Goal: Task Accomplishment & Management: Complete application form

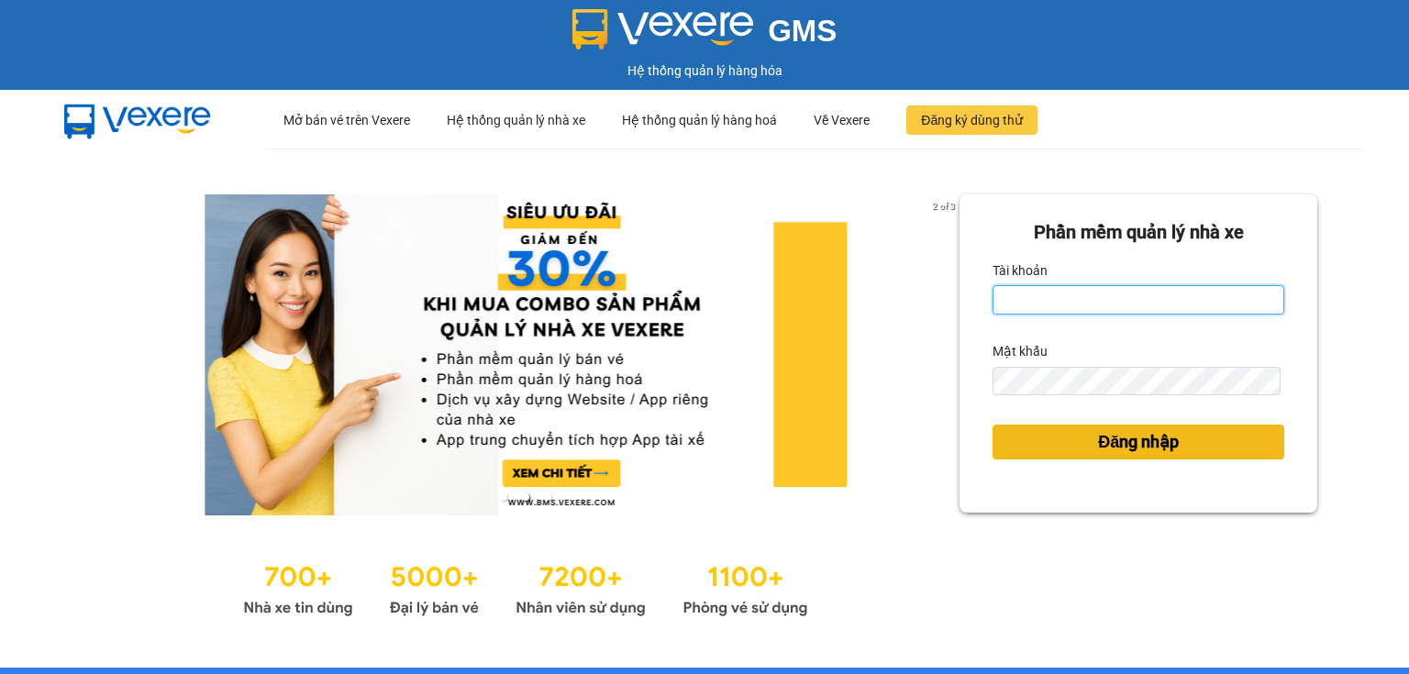
type input "ngoc.taithang"
click at [1098, 433] on span "Đăng nhập" at bounding box center [1138, 442] width 81 height 26
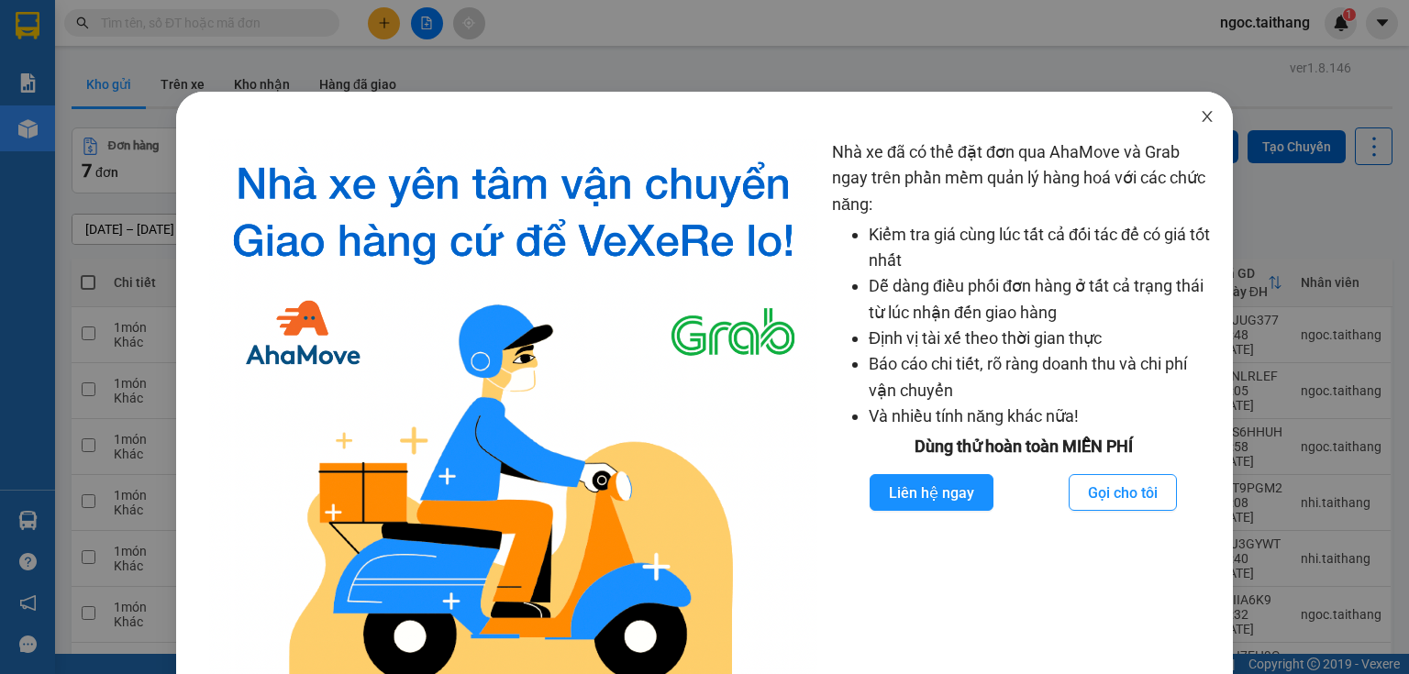
click at [1200, 120] on icon "close" at bounding box center [1207, 116] width 15 height 15
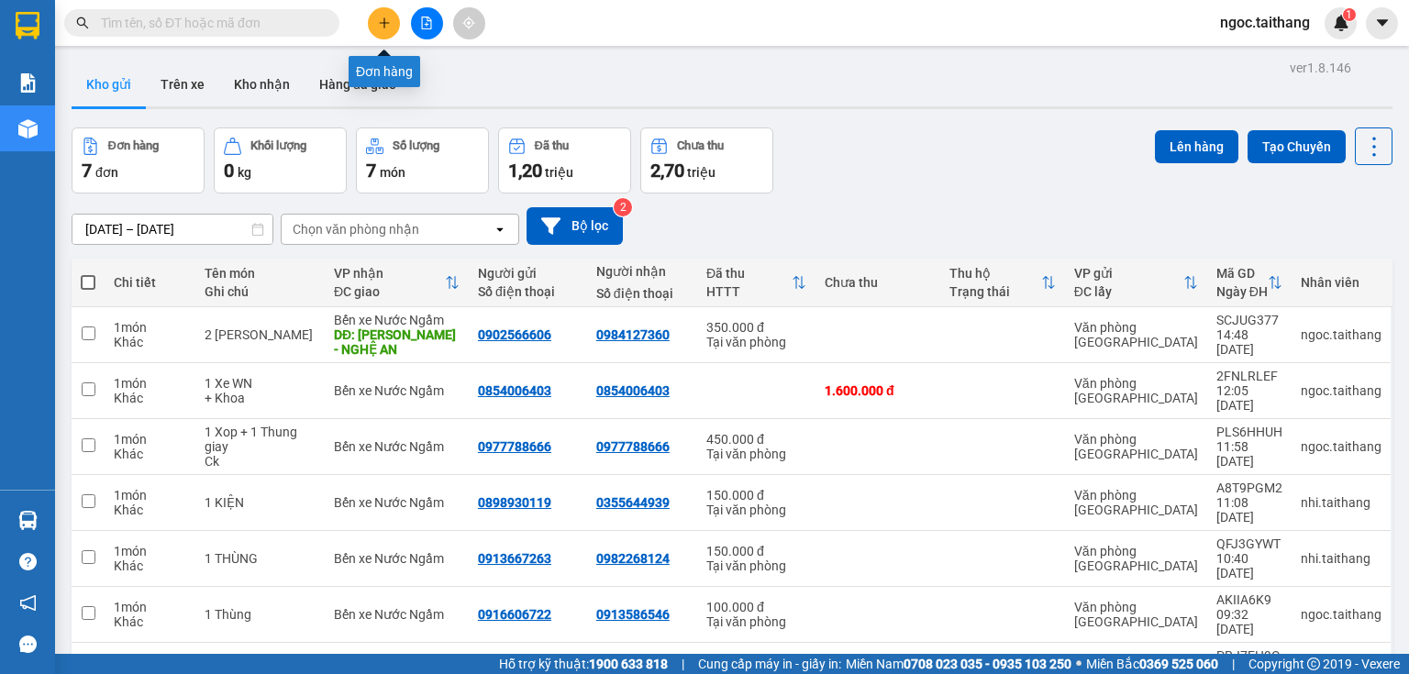
click at [386, 20] on icon "plus" at bounding box center [384, 23] width 13 height 13
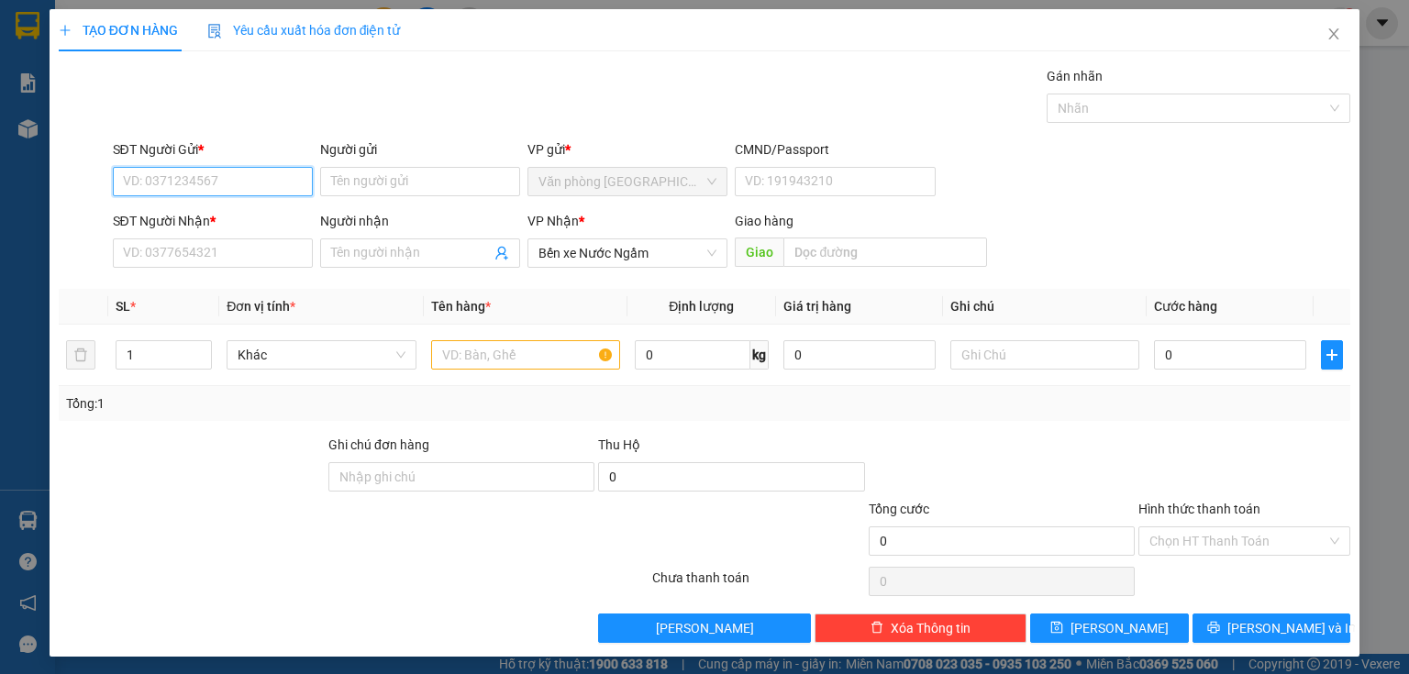
click at [205, 183] on input "SĐT Người Gửi *" at bounding box center [213, 181] width 200 height 29
click at [865, 257] on input "text" at bounding box center [885, 252] width 204 height 29
type input "36 Hoàng Mai - N.A"
click at [194, 185] on input "SĐT Người Gửi *" at bounding box center [213, 181] width 200 height 29
click at [207, 216] on div "0979778880 - Hải" at bounding box center [211, 217] width 176 height 20
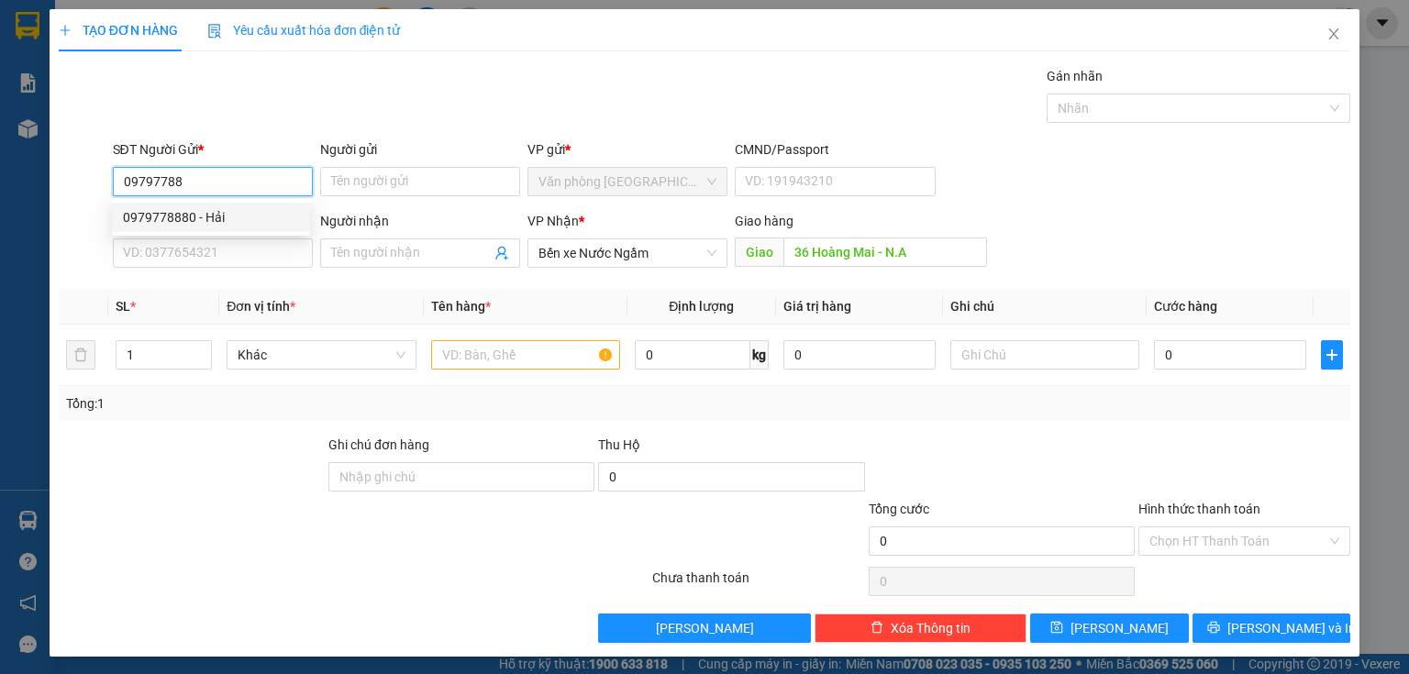
type input "0979778880"
type input "Hải"
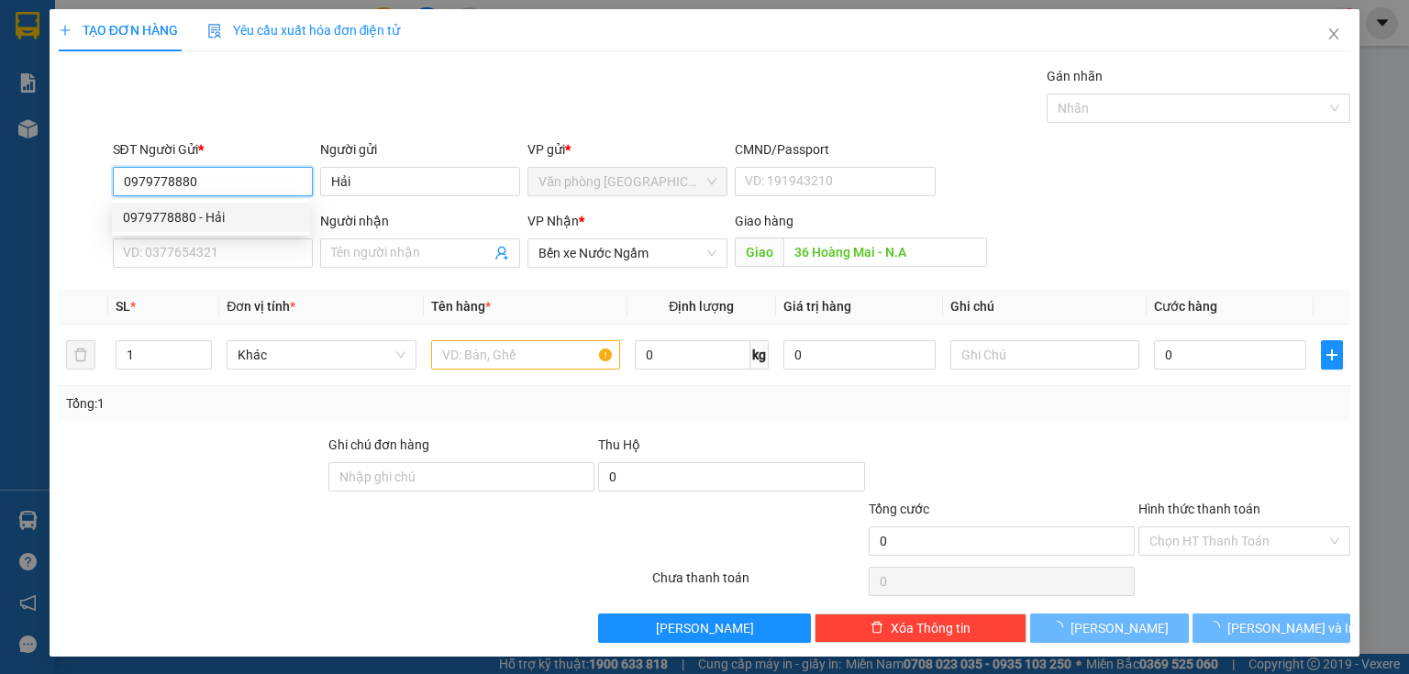
type input "500.000"
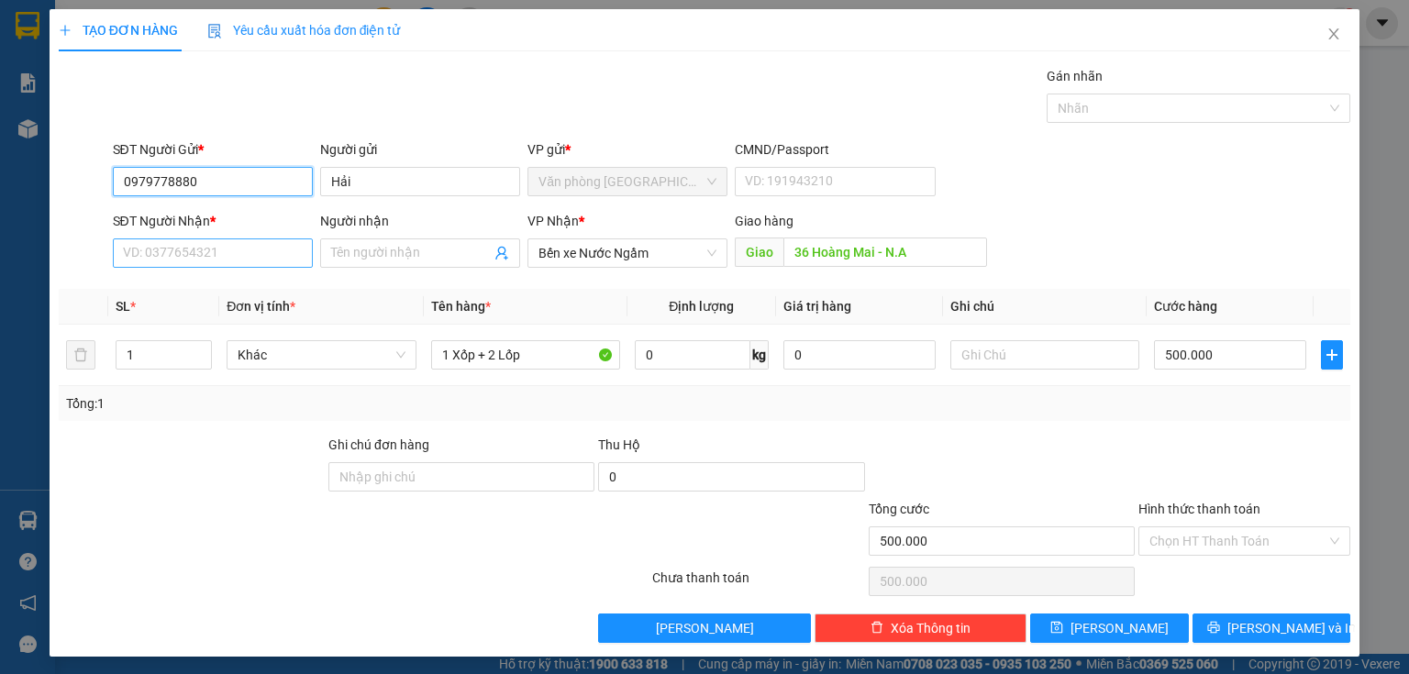
type input "0979778880"
click at [211, 250] on input "SĐT Người Nhận *" at bounding box center [213, 253] width 200 height 29
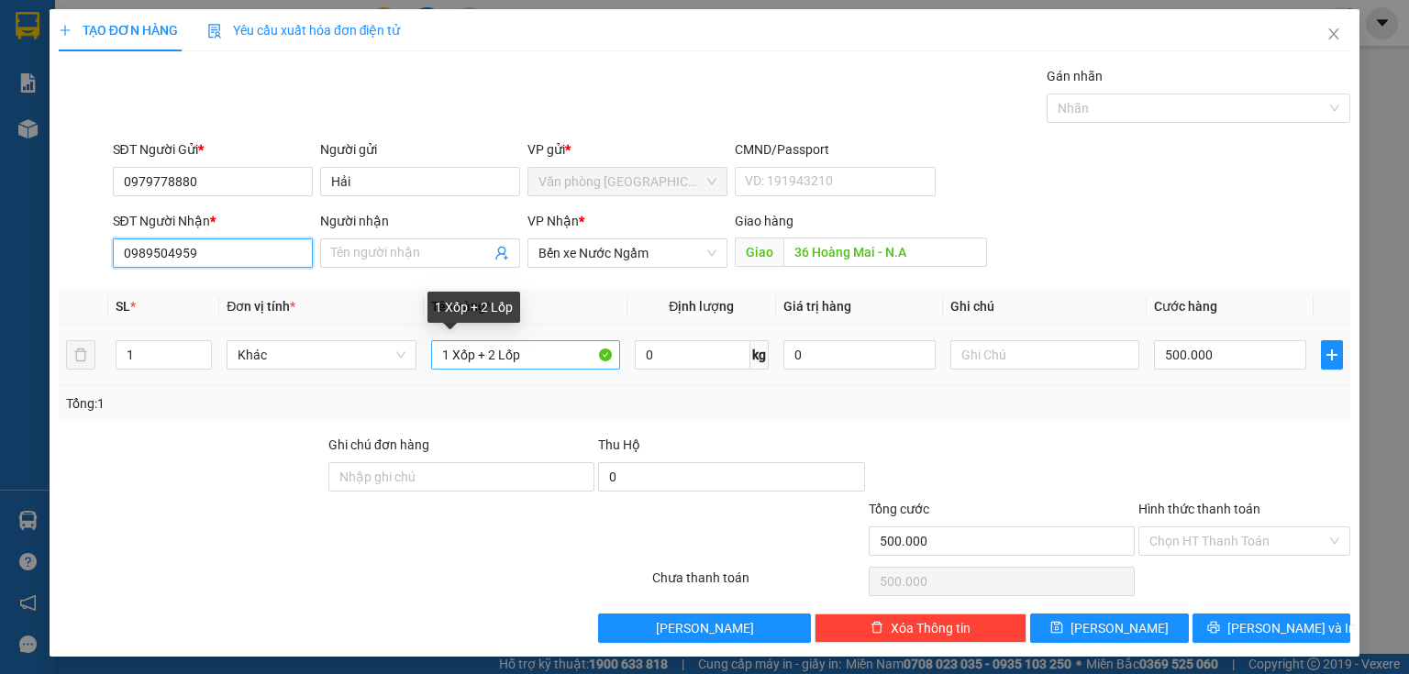
type input "0989504959"
drag, startPoint x: 548, startPoint y: 358, endPoint x: 418, endPoint y: 360, distance: 129.4
click at [418, 360] on tr "1 Khác 1 Xốp + 2 Lốp 0 kg 0 500.000" at bounding box center [705, 355] width 1292 height 61
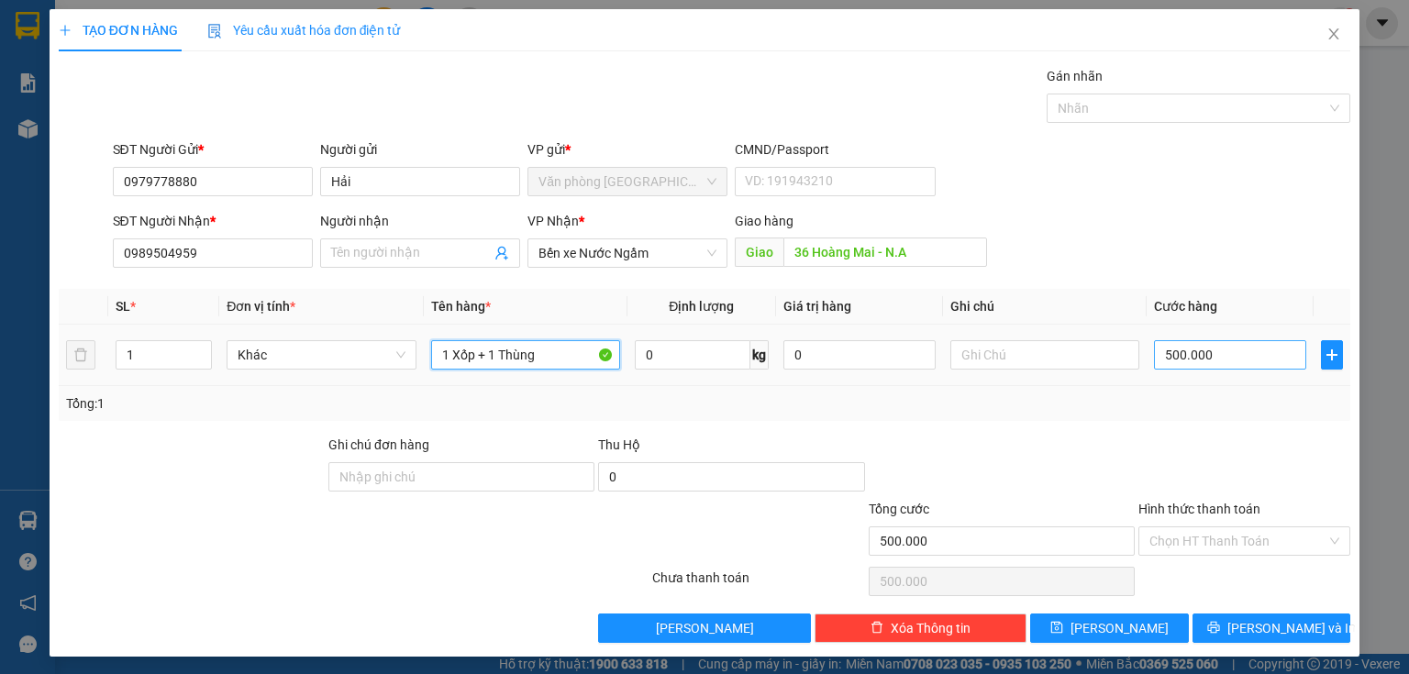
type input "1 Xốp + 1 Thùng"
click at [1212, 357] on input "500.000" at bounding box center [1230, 354] width 152 height 29
type input "0"
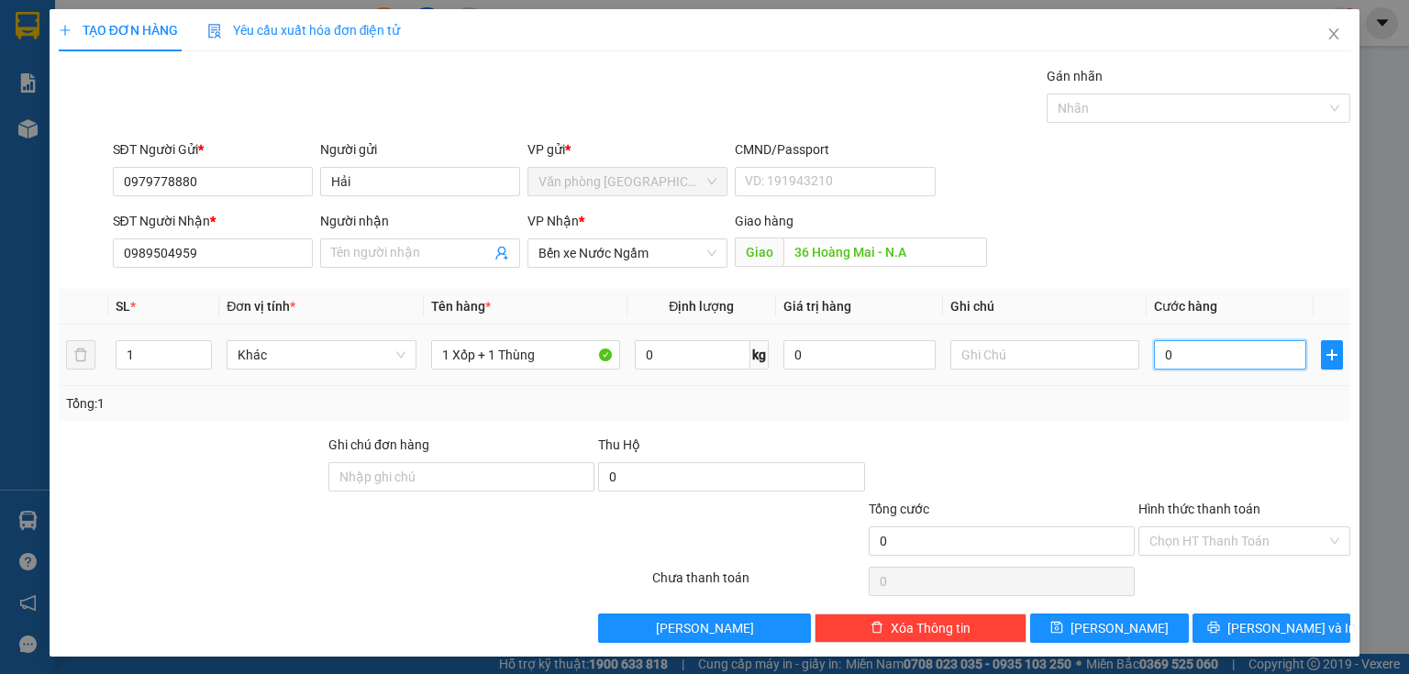
type input "3"
type input "03"
type input "35"
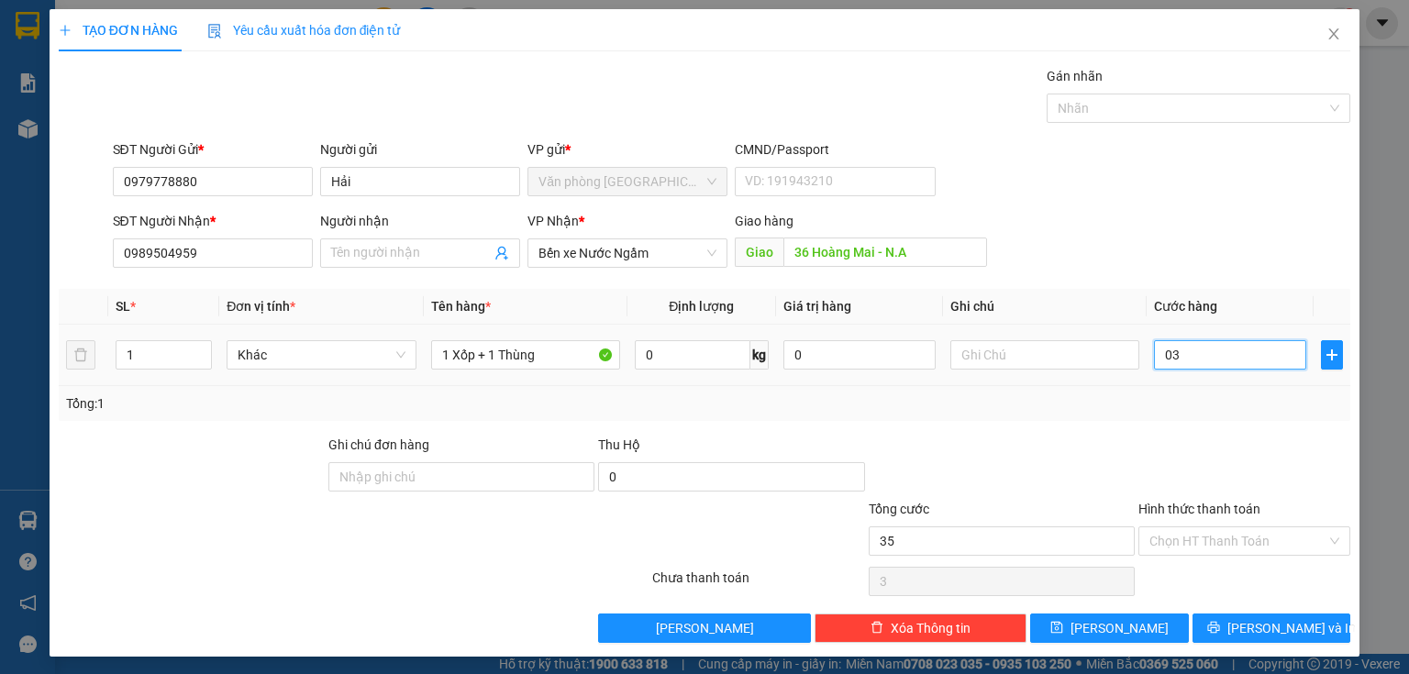
type input "035"
type input "350"
type input "0.350"
type input "350.000"
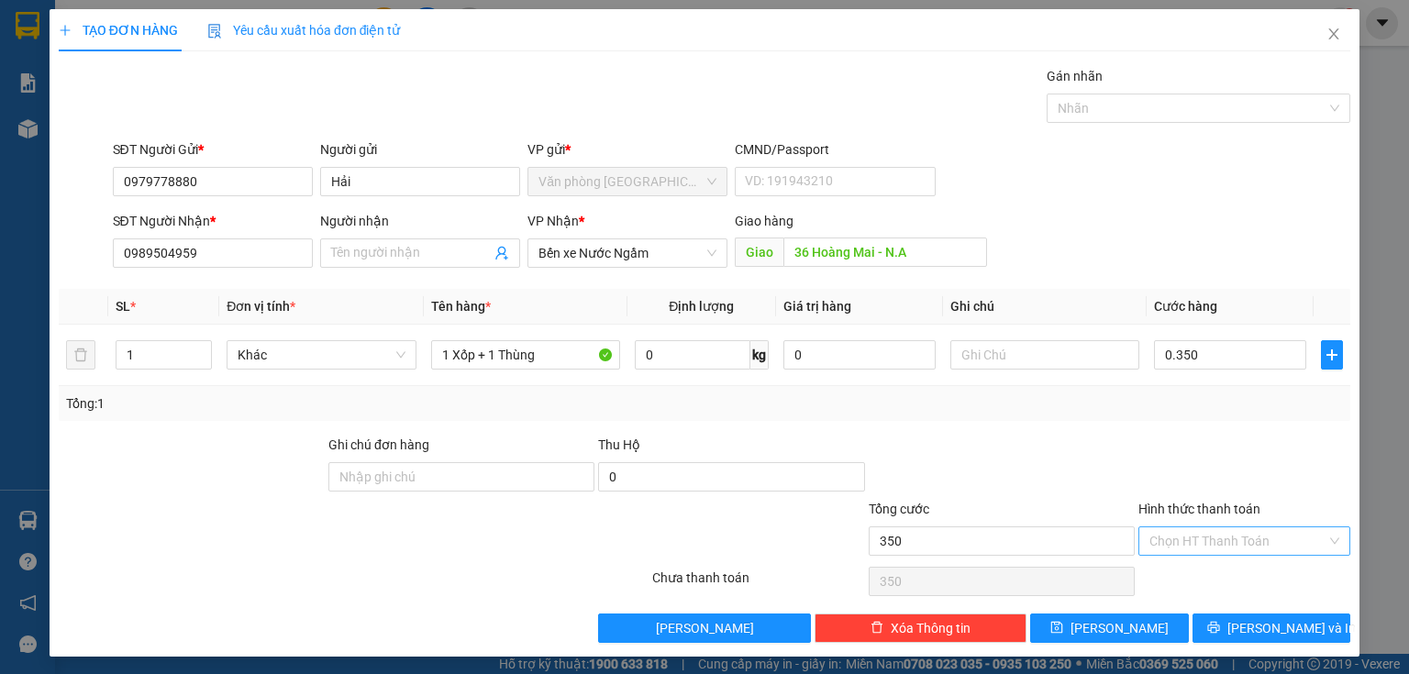
type input "350.000"
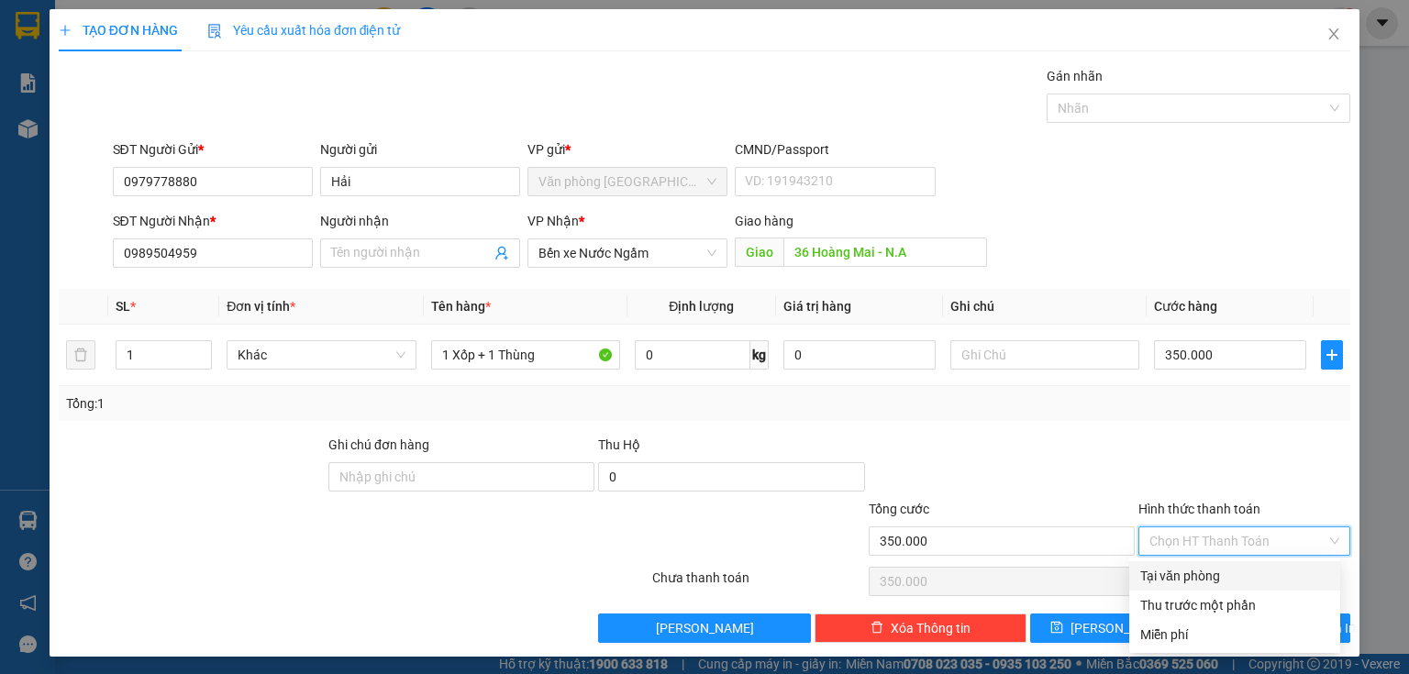
click at [1220, 527] on input "Hình thức thanh toán" at bounding box center [1237, 541] width 177 height 28
click at [1196, 580] on div "Tại văn phòng" at bounding box center [1234, 576] width 189 height 20
type input "0"
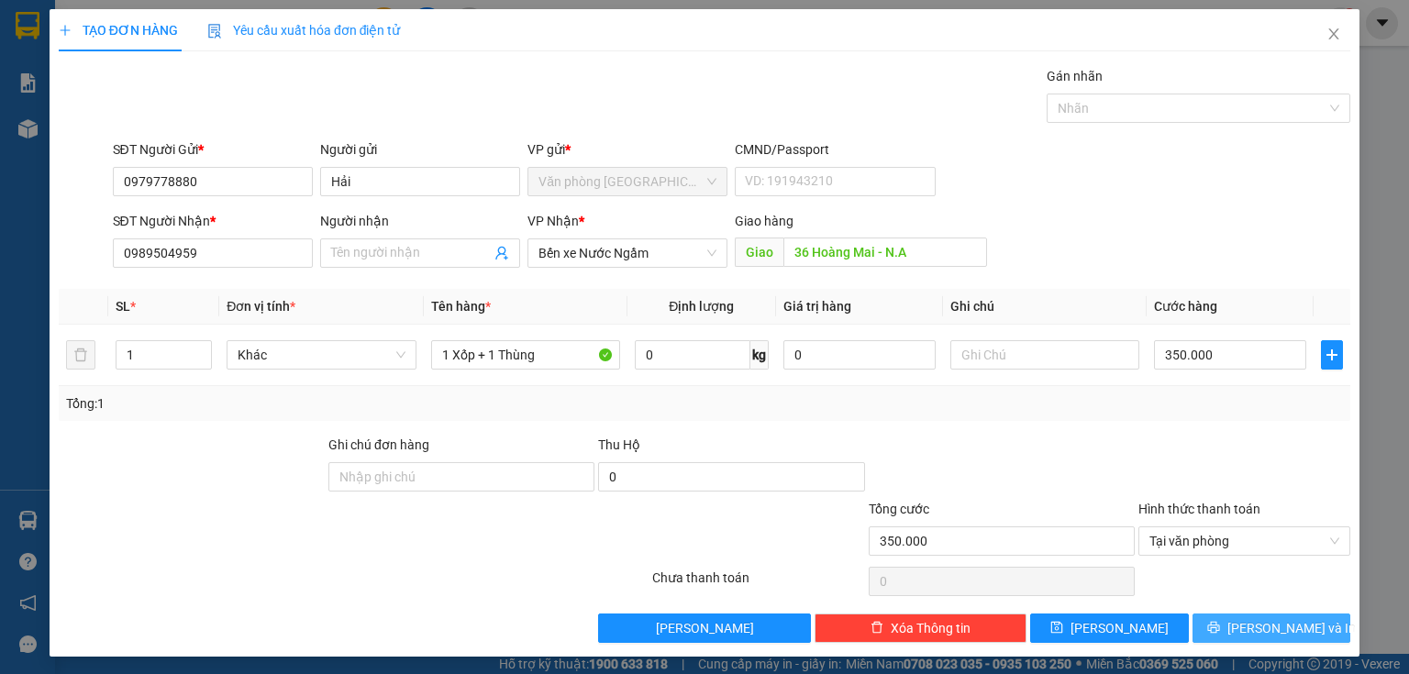
click at [1203, 626] on button "[PERSON_NAME] và In" at bounding box center [1272, 628] width 159 height 29
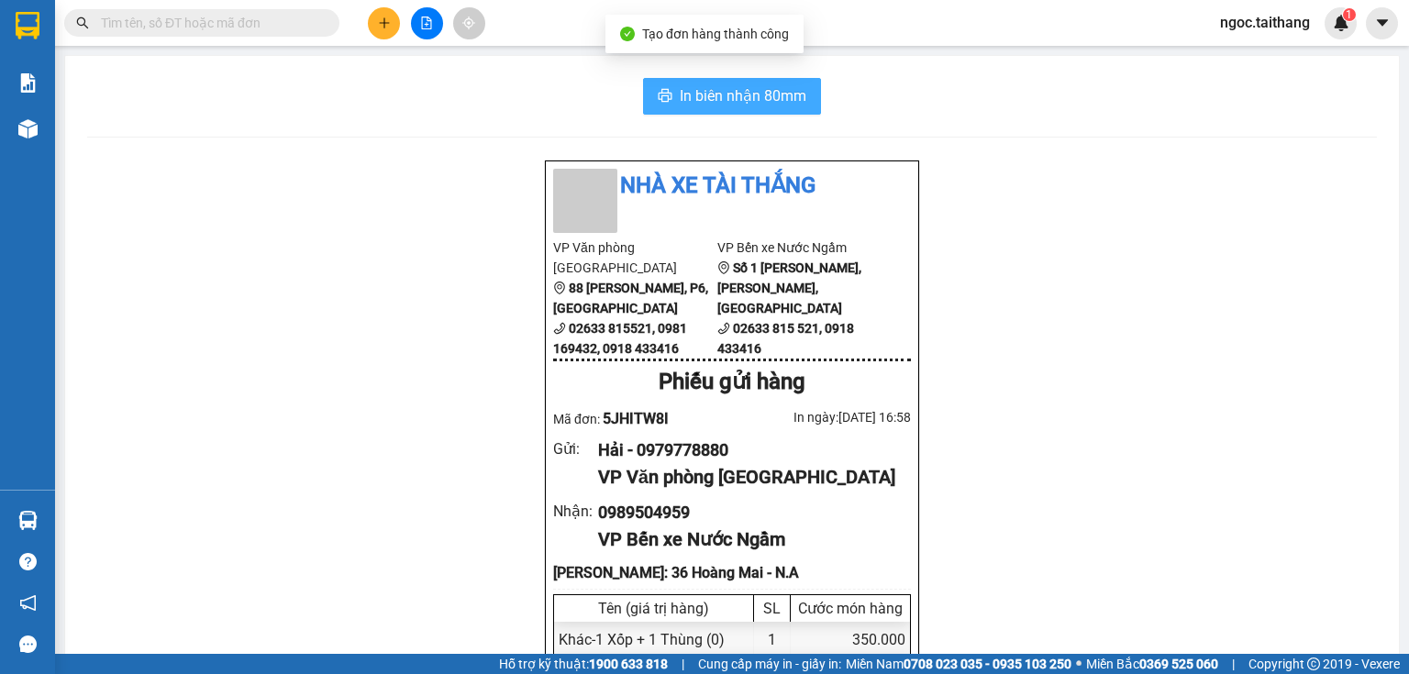
click at [720, 99] on span "In biên nhận 80mm" at bounding box center [743, 95] width 127 height 23
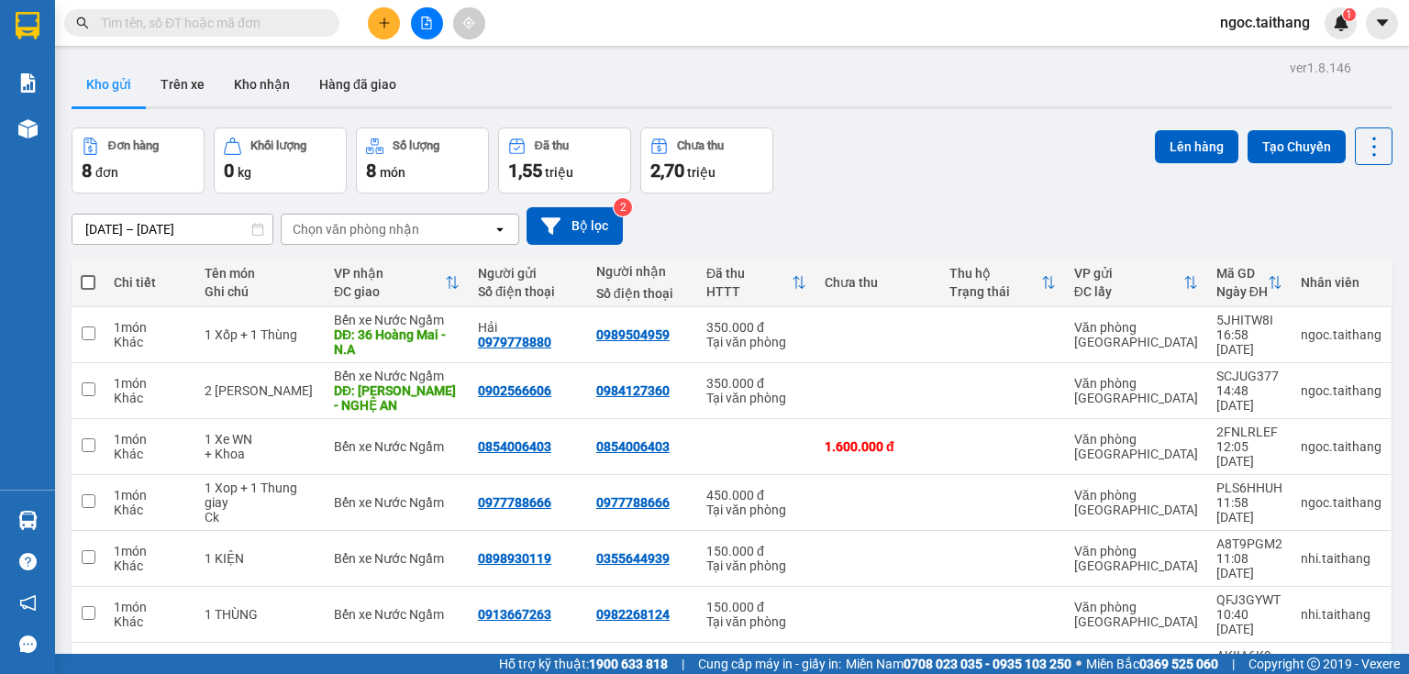
drag, startPoint x: 849, startPoint y: 145, endPoint x: 769, endPoint y: 199, distance: 97.2
drag, startPoint x: 769, startPoint y: 199, endPoint x: 963, endPoint y: 118, distance: 210.6
drag, startPoint x: 963, startPoint y: 118, endPoint x: 917, endPoint y: 137, distance: 49.4
click at [917, 137] on div "Đơn hàng 8 đơn Khối lượng 0 kg Số lượng 8 món Đã thu 1,55 triệu Chưa thu 2,70 t…" at bounding box center [732, 161] width 1321 height 66
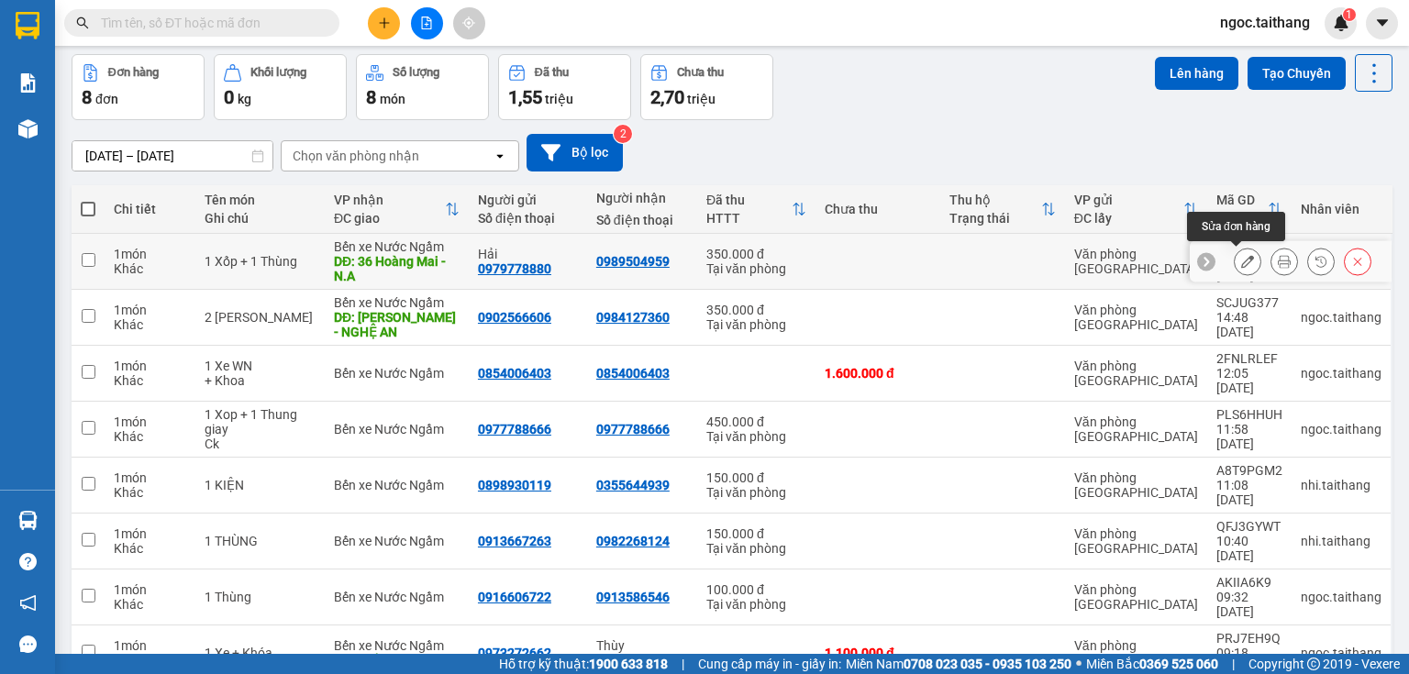
click at [1241, 261] on icon at bounding box center [1247, 261] width 13 height 13
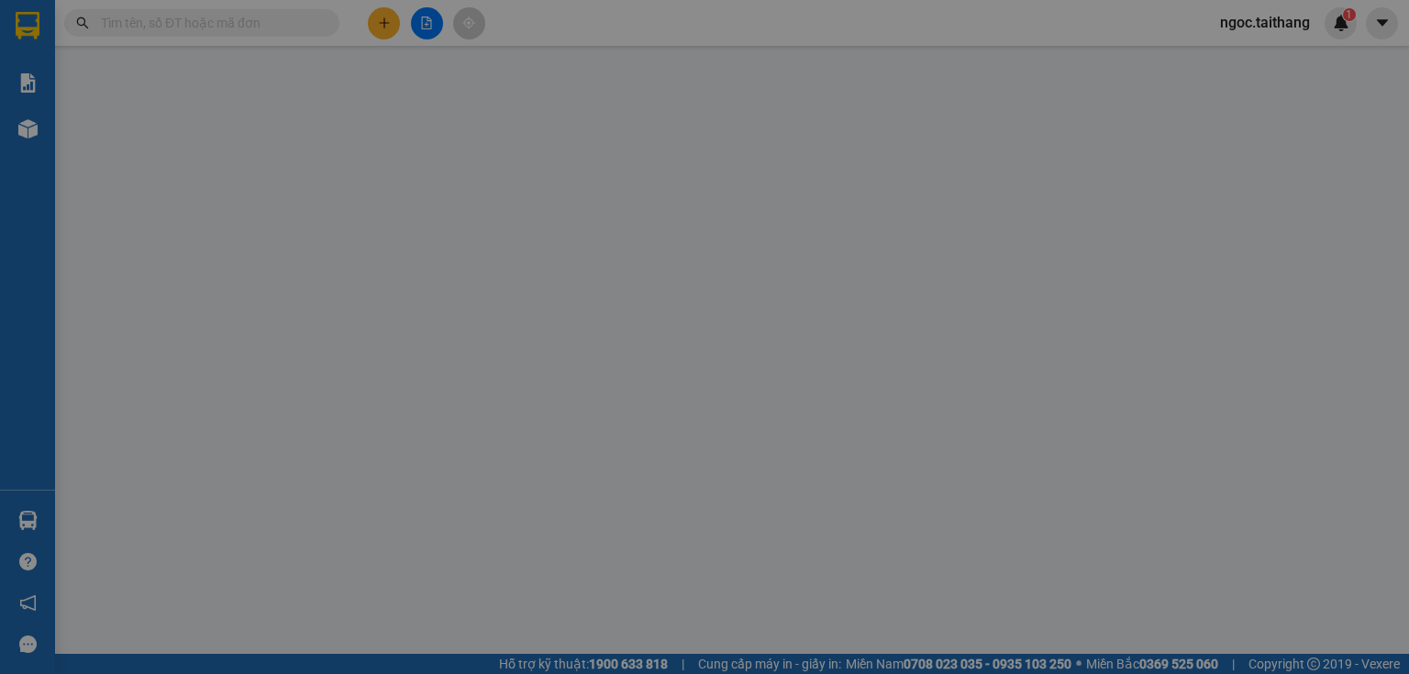
type input "0979778880"
type input "Hải"
type input "0989504959"
type input "36 Hoàng Mai - N.A"
type input "350.000"
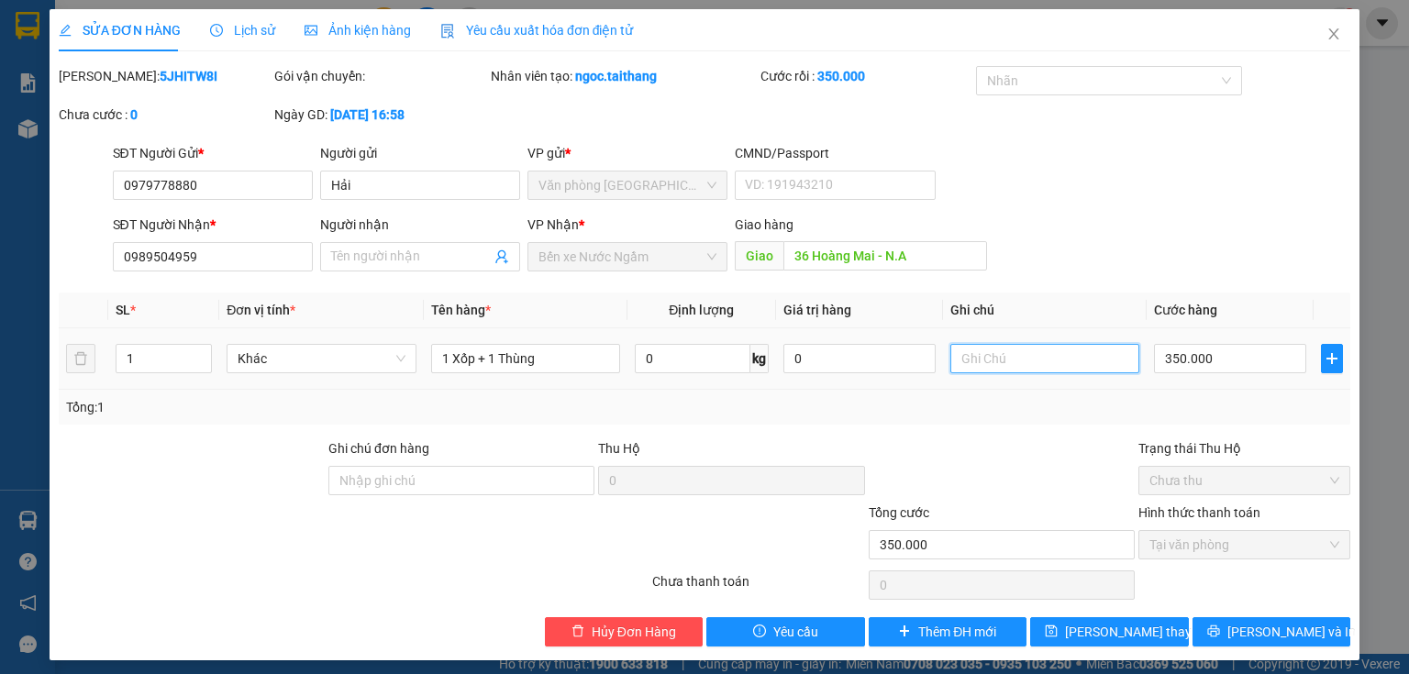
click at [1009, 359] on input "text" at bounding box center [1044, 358] width 189 height 29
type input "CK"
click at [1104, 609] on div "Total Paid Fee 350.000 Total UnPaid Fee 0 Cash Collection Total Fee Mã ĐH: 5JHI…" at bounding box center [705, 356] width 1292 height 581
click at [1126, 631] on span "[PERSON_NAME] thay đổi" at bounding box center [1138, 632] width 147 height 20
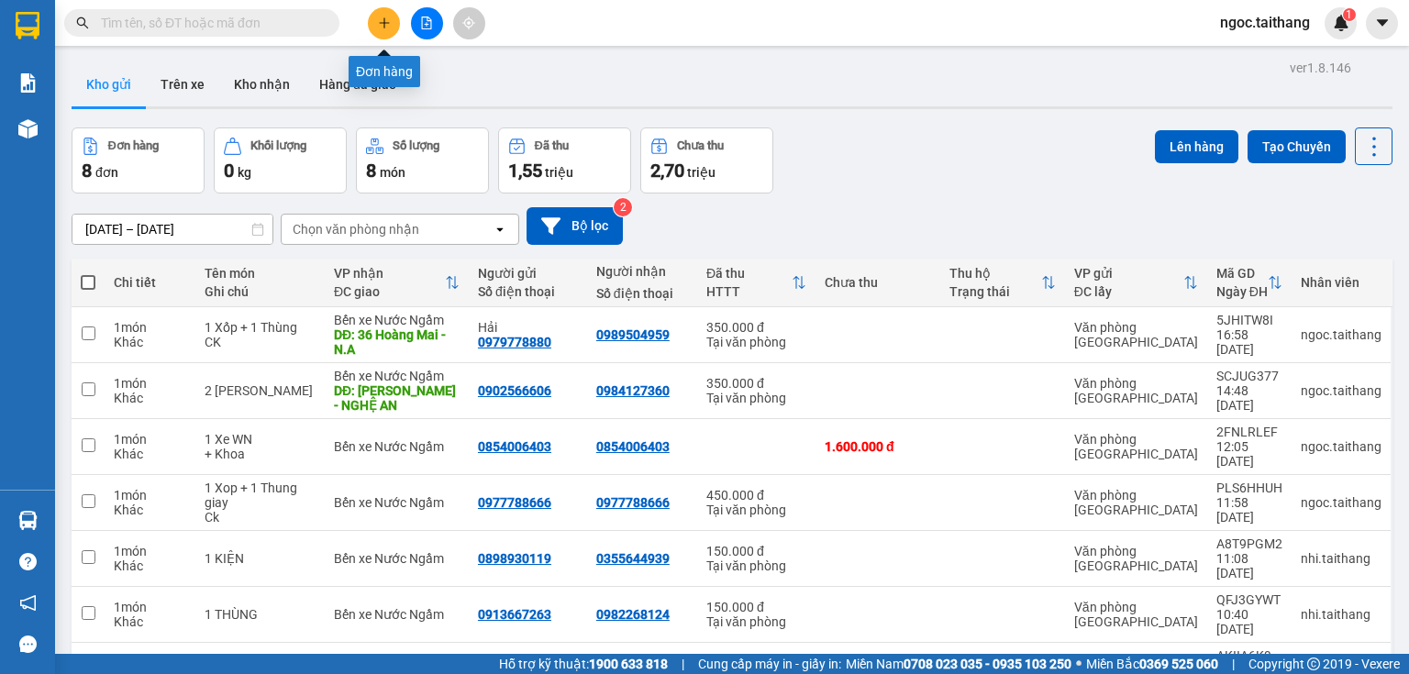
click at [374, 24] on button at bounding box center [384, 23] width 32 height 32
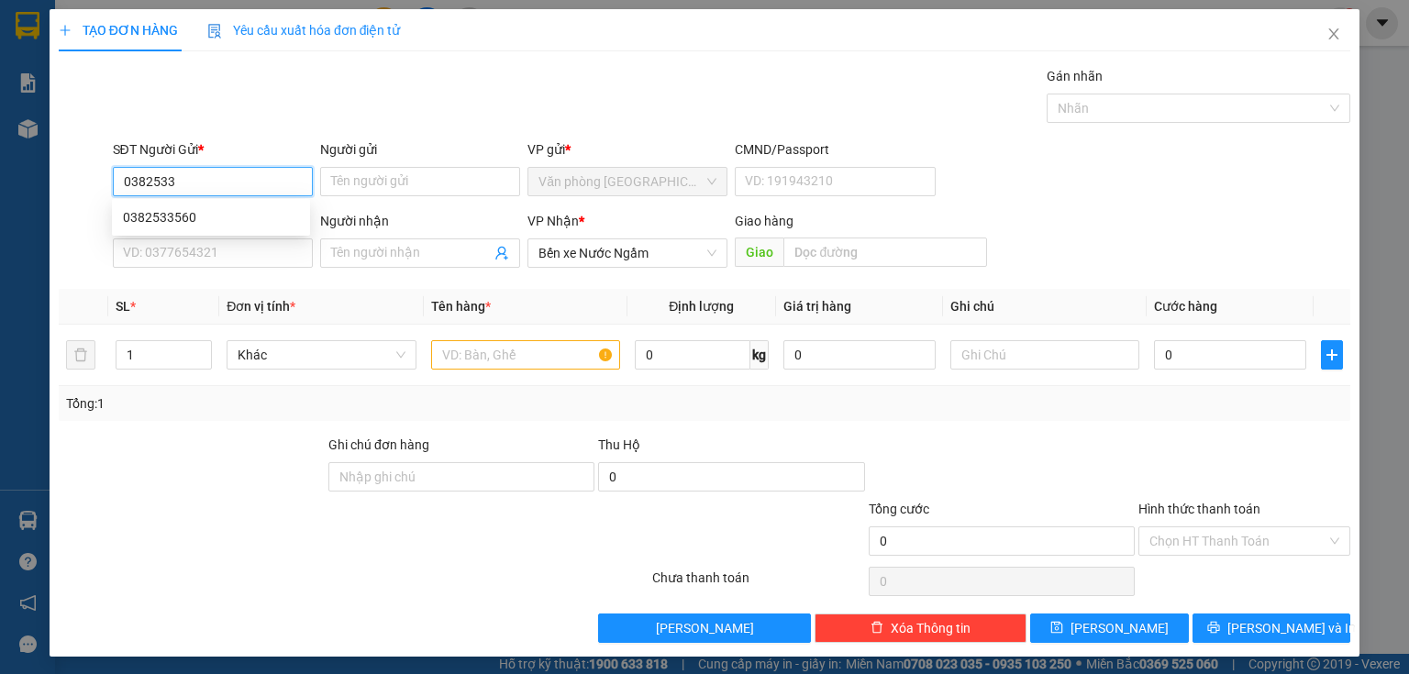
scroll to position [3, 0]
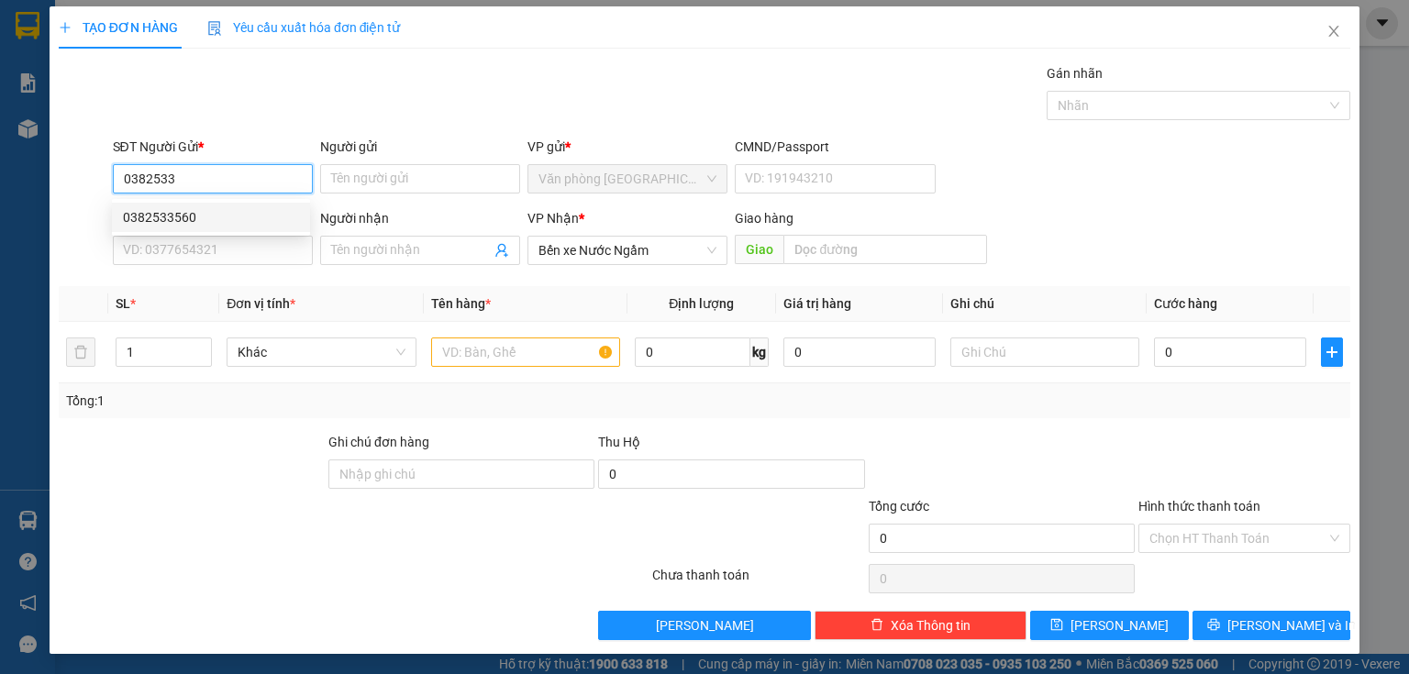
click at [211, 209] on div "0382533560" at bounding box center [211, 217] width 176 height 20
type input "0382533560"
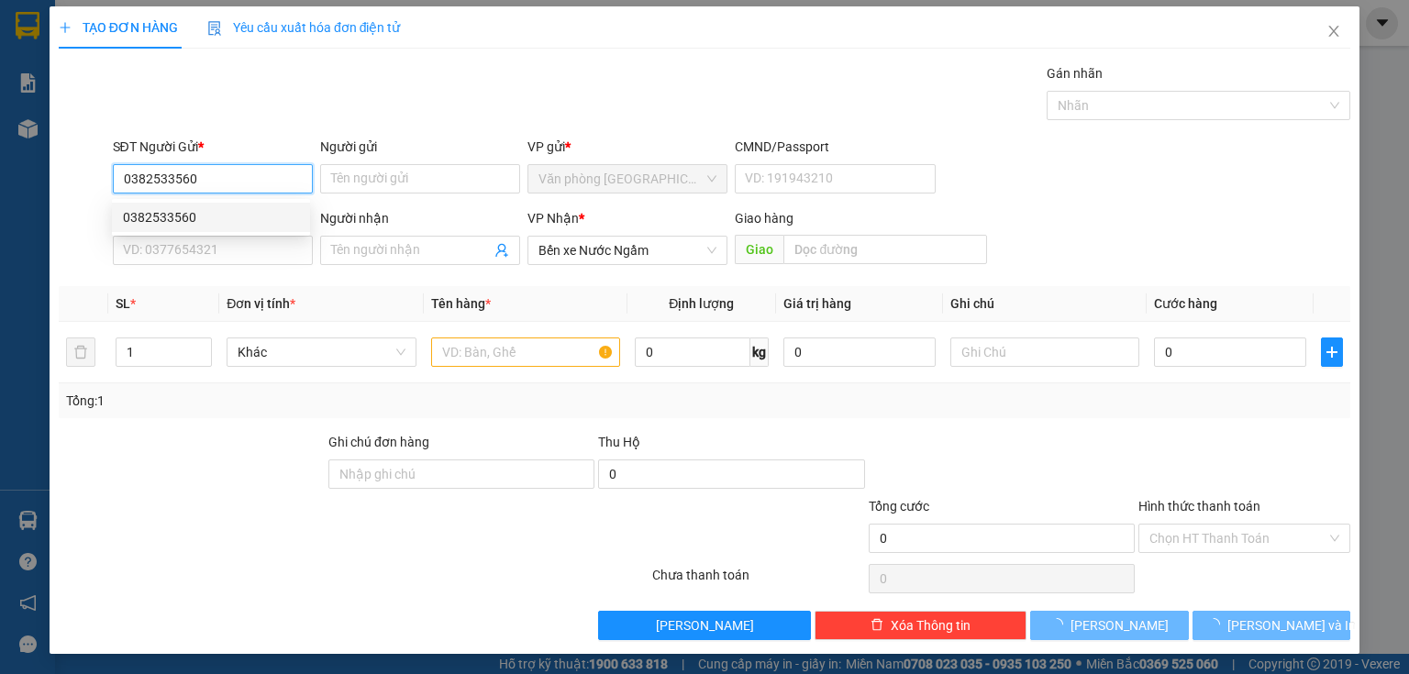
type input "350.000"
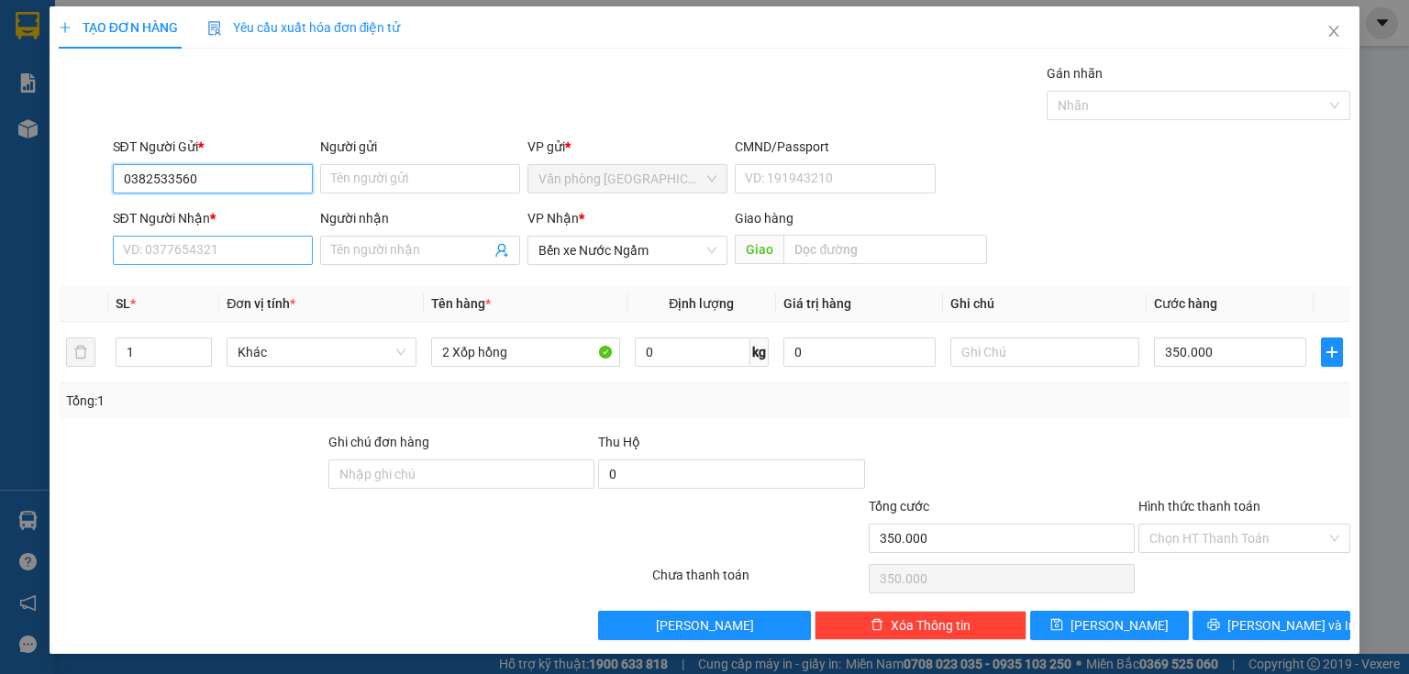
type input "0382533560"
click at [195, 246] on input "SĐT Người Nhận *" at bounding box center [213, 250] width 200 height 29
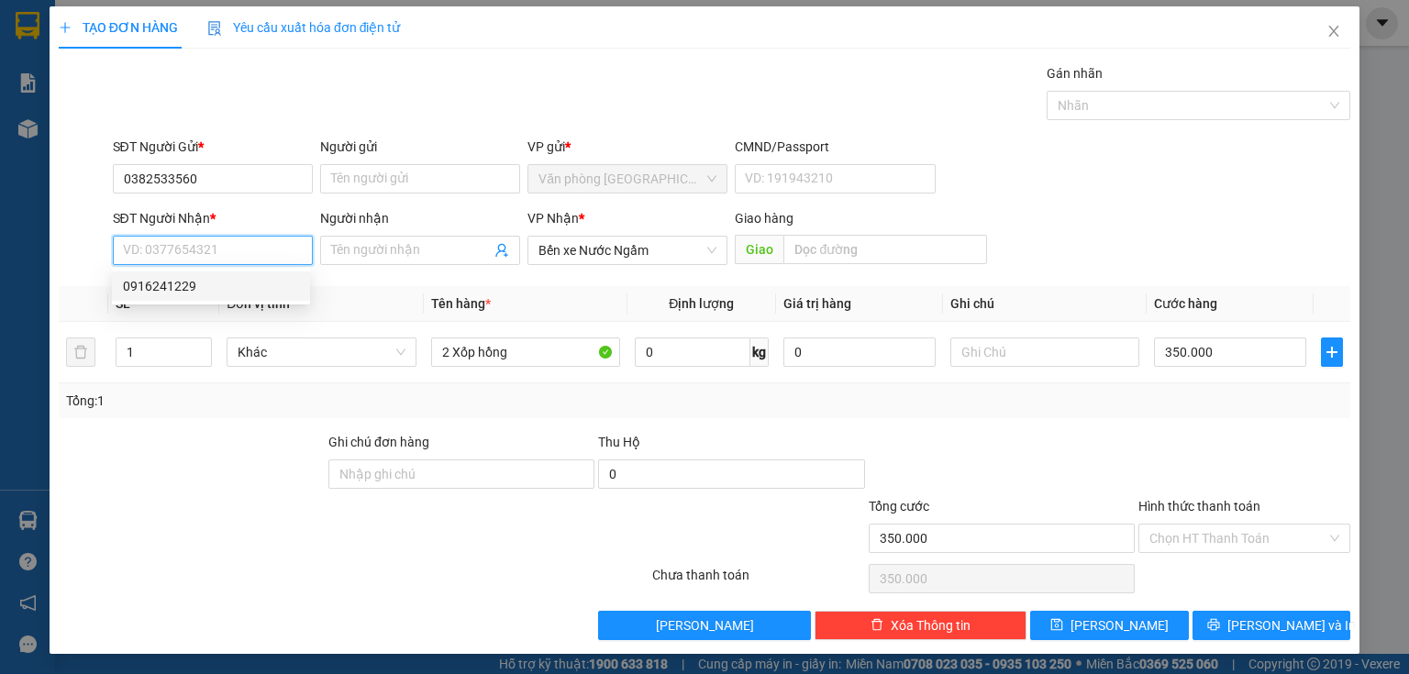
click at [190, 285] on div "0916241229" at bounding box center [211, 286] width 176 height 20
type input "0916241229"
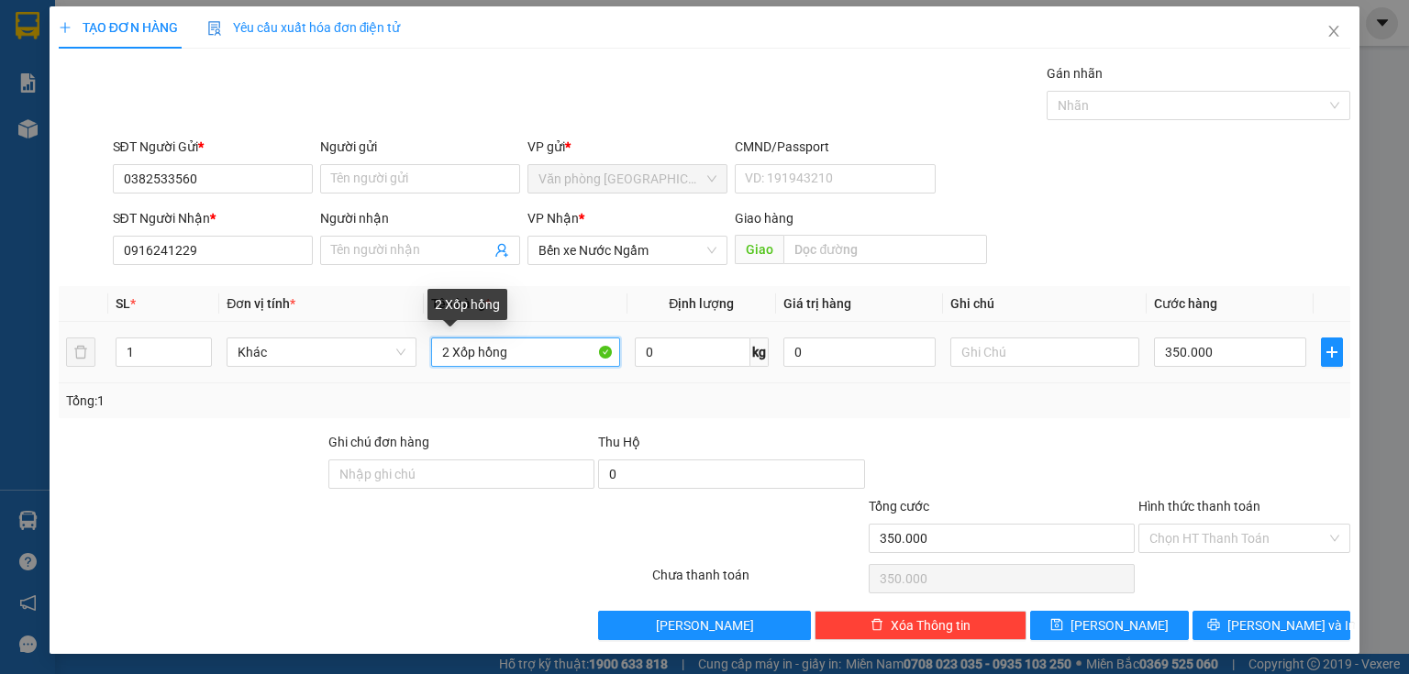
click at [545, 349] on input "2 Xốp hồng" at bounding box center [525, 352] width 189 height 29
drag, startPoint x: 444, startPoint y: 350, endPoint x: 428, endPoint y: 349, distance: 15.7
click at [431, 353] on input "2 Xốp hồng" at bounding box center [525, 352] width 189 height 29
click at [512, 352] on input "1 Xốp hồng" at bounding box center [525, 352] width 189 height 29
type input "1 Xốp hồng"
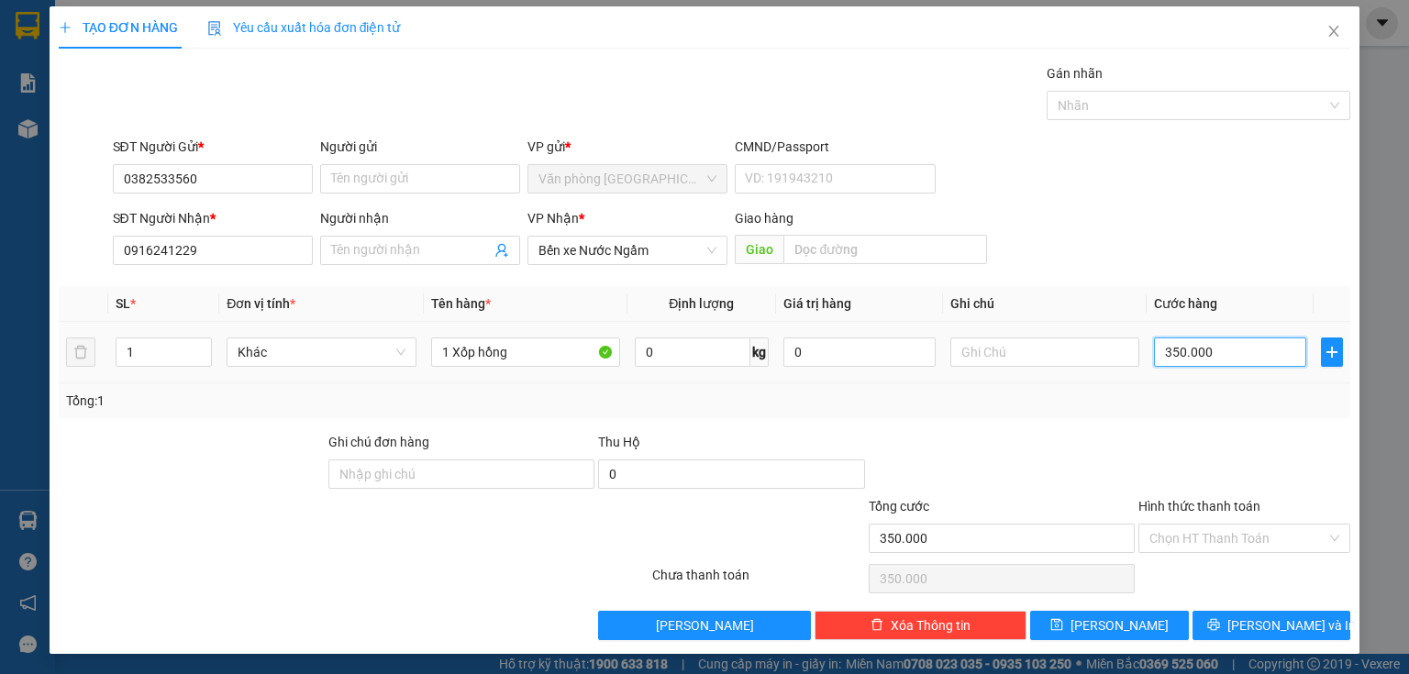
click at [1274, 354] on input "350.000" at bounding box center [1230, 352] width 152 height 29
type input "2"
type input "25"
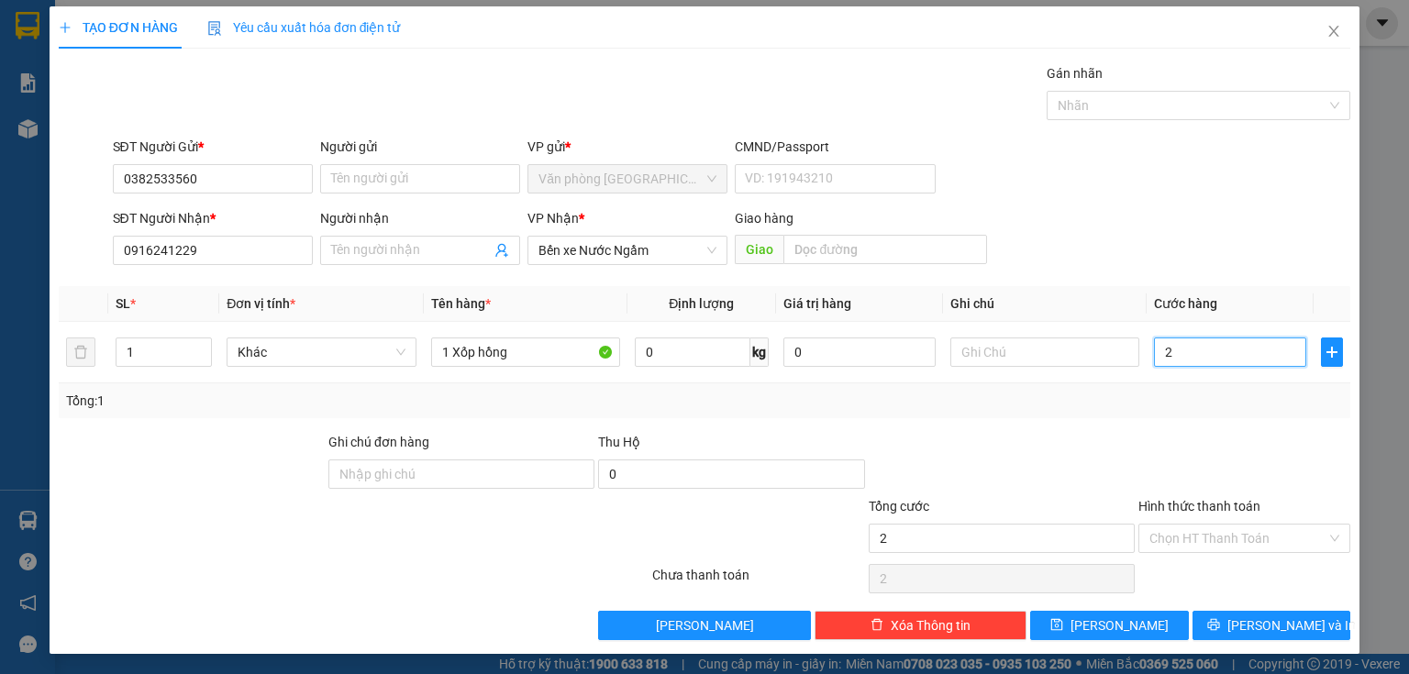
type input "25"
type input "250"
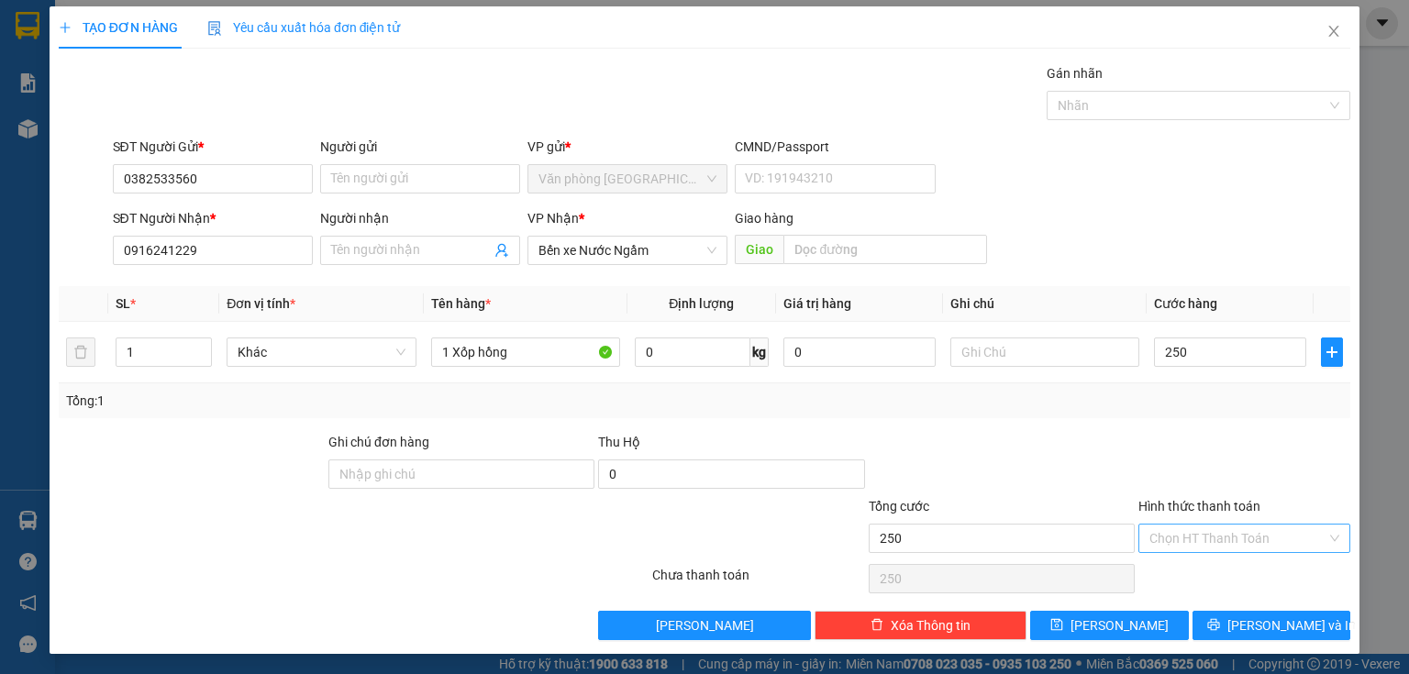
type input "250.000"
click at [1237, 536] on input "Hình thức thanh toán" at bounding box center [1237, 539] width 177 height 28
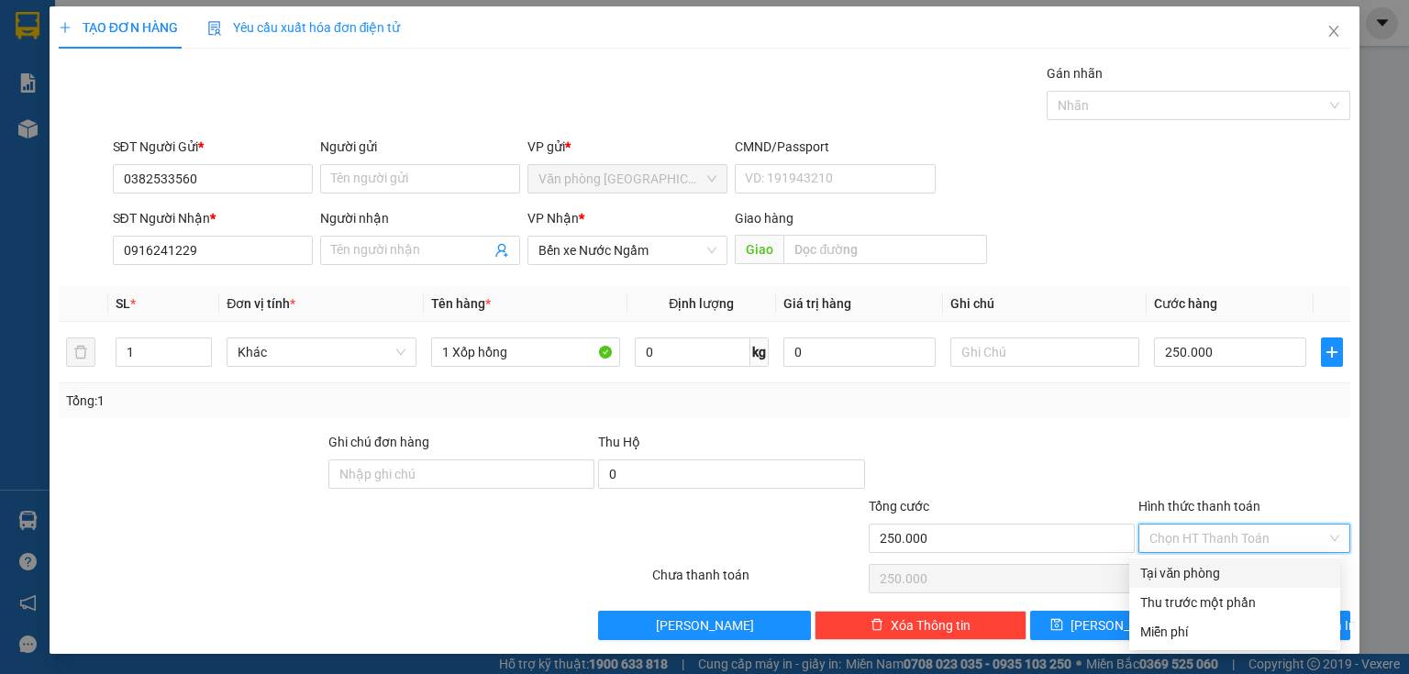
click at [1189, 580] on div "Tại văn phòng" at bounding box center [1234, 573] width 189 height 20
type input "0"
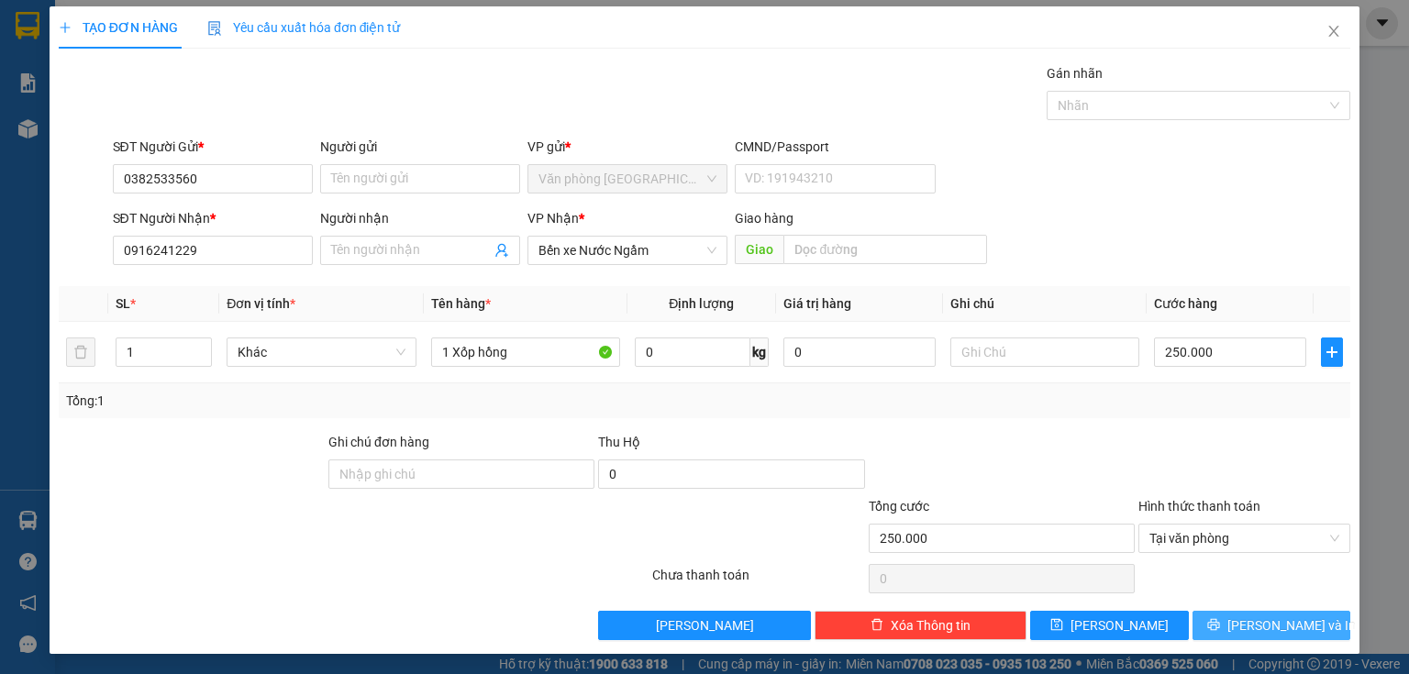
click at [1288, 627] on span "[PERSON_NAME] và In" at bounding box center [1291, 626] width 128 height 20
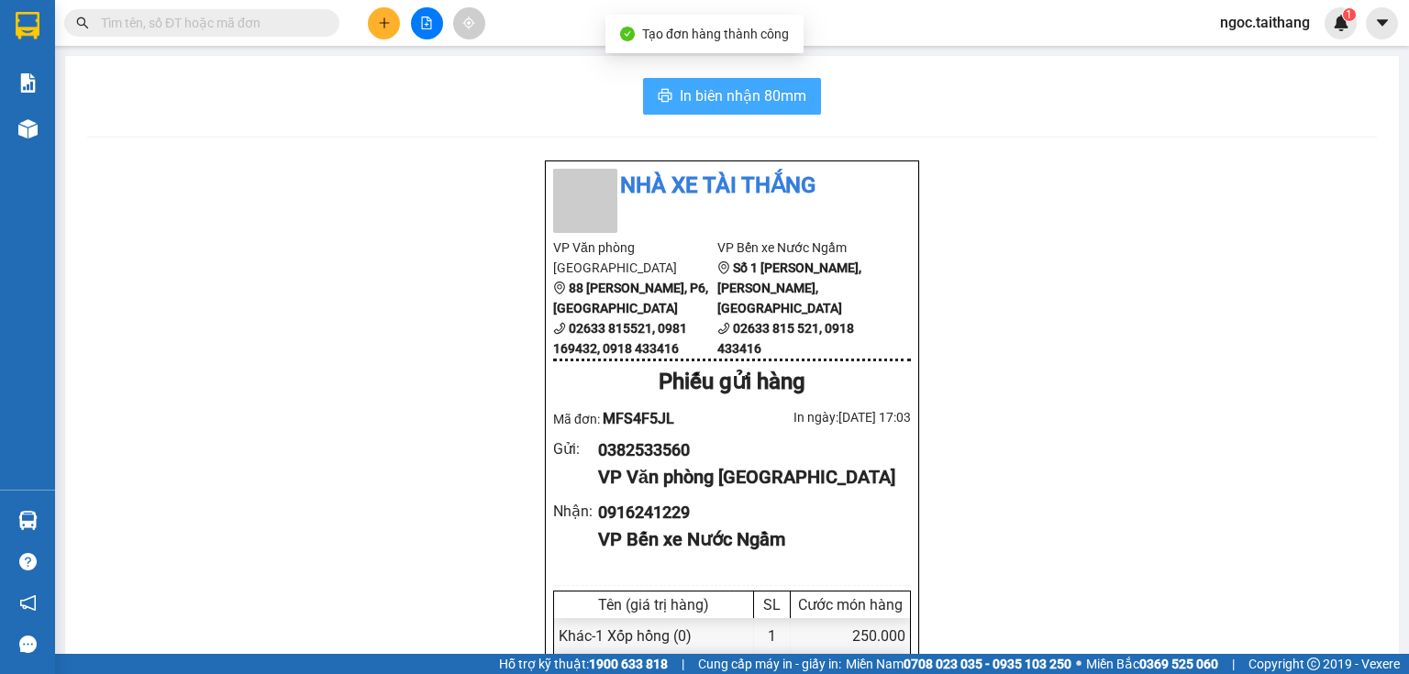
click at [793, 112] on button "In biên nhận 80mm" at bounding box center [732, 96] width 178 height 37
